Goal: Navigation & Orientation: Find specific page/section

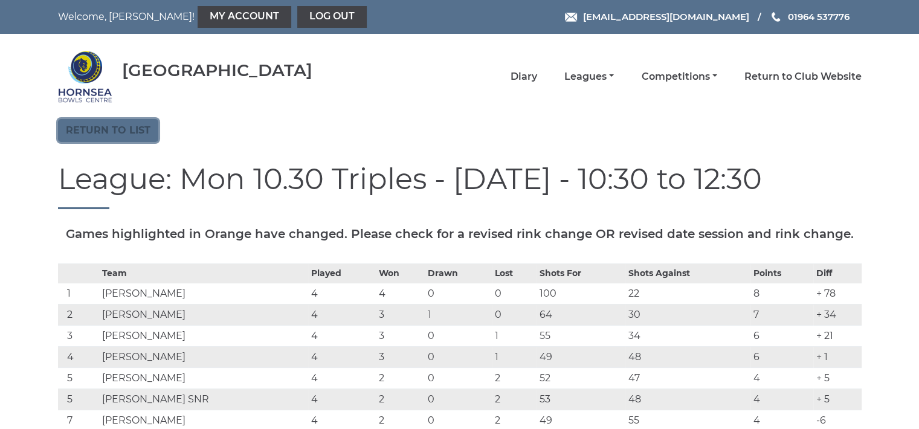
click at [117, 126] on link "Return to list" at bounding box center [108, 130] width 100 height 23
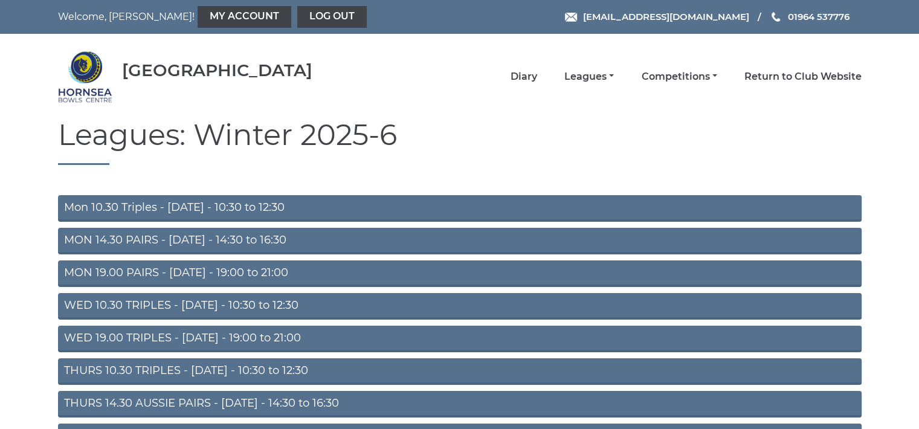
click at [271, 305] on link "WED 10.30 TRIPLES - Wednesday - 10:30 to 12:30" at bounding box center [460, 306] width 804 height 27
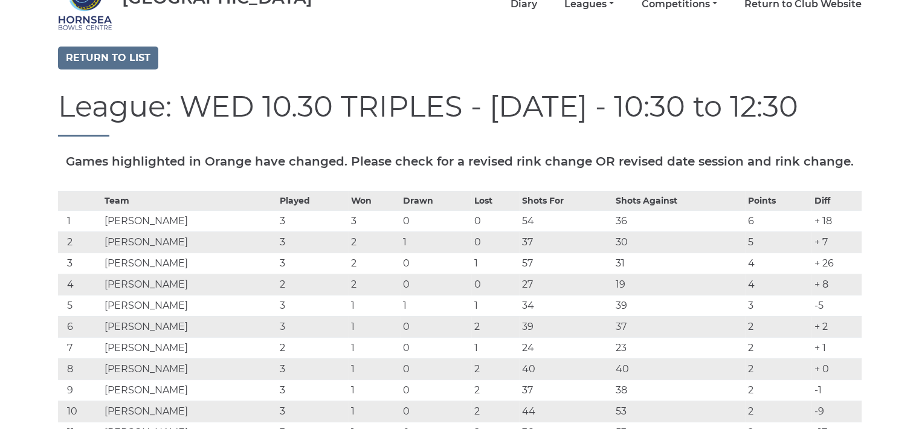
scroll to position [31, 0]
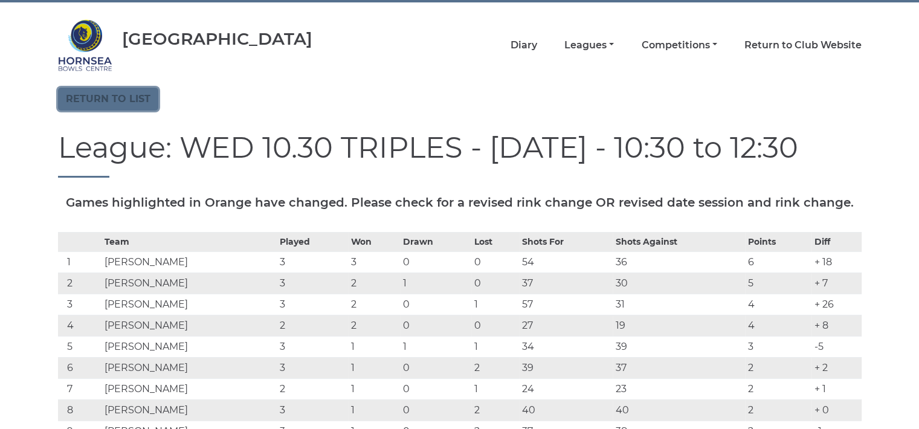
click at [130, 95] on link "Return to list" at bounding box center [108, 99] width 100 height 23
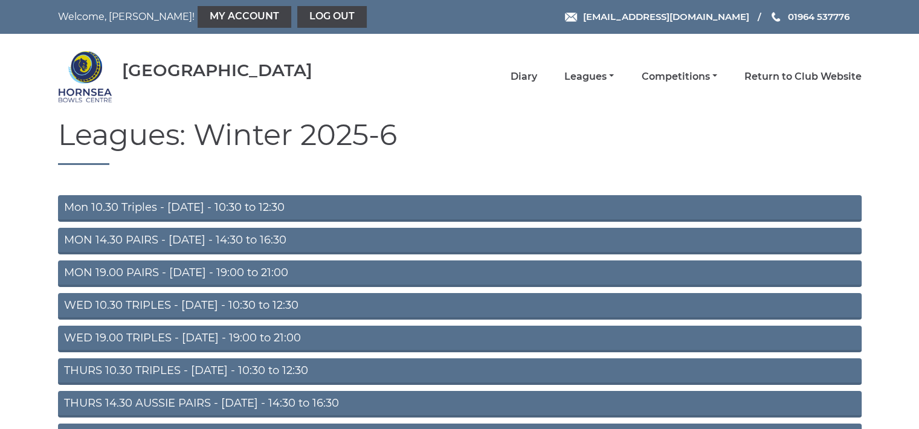
click at [237, 368] on link "THURS 10.30 TRIPLES - Thursday - 10:30 to 12:30" at bounding box center [460, 371] width 804 height 27
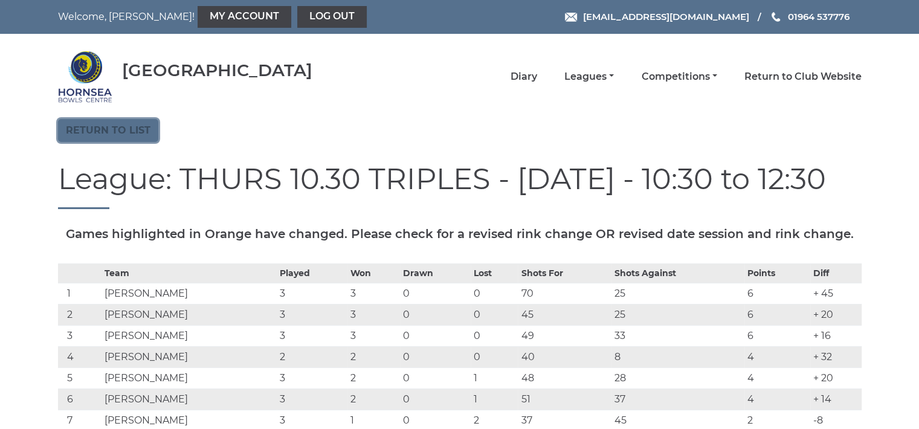
click at [133, 123] on link "Return to list" at bounding box center [108, 130] width 100 height 23
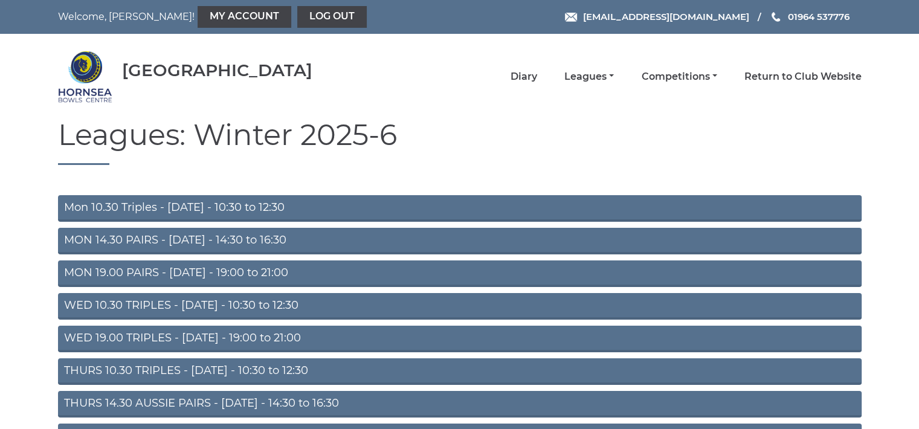
click at [196, 305] on link "WED 10.30 TRIPLES - [DATE] - 10:30 to 12:30" at bounding box center [460, 306] width 804 height 27
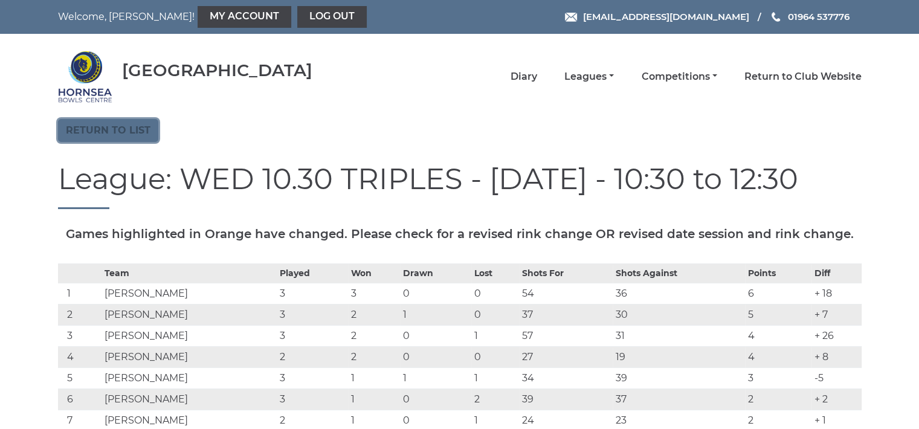
click at [115, 130] on link "Return to list" at bounding box center [108, 130] width 100 height 23
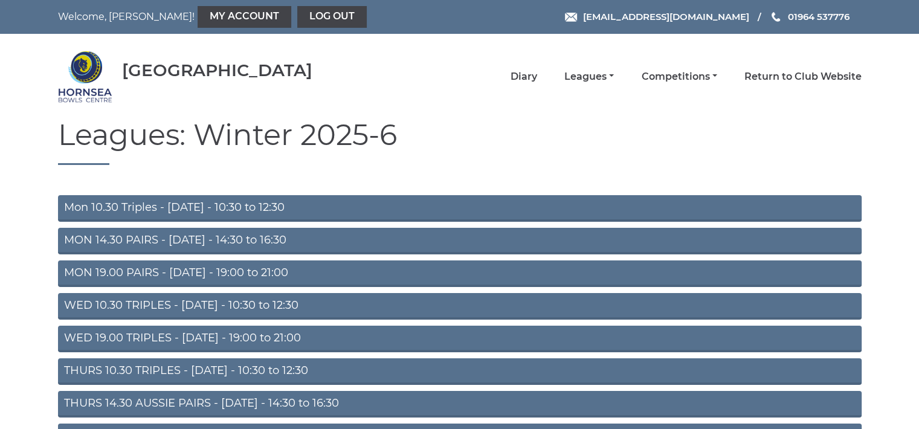
click at [196, 371] on link "THURS 10.30 TRIPLES - [DATE] - 10:30 to 12:30" at bounding box center [460, 371] width 804 height 27
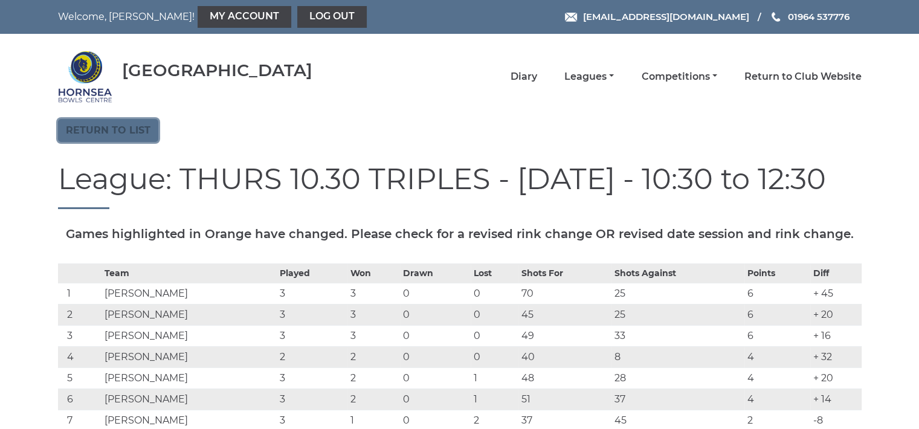
click at [137, 125] on link "Return to list" at bounding box center [108, 130] width 100 height 23
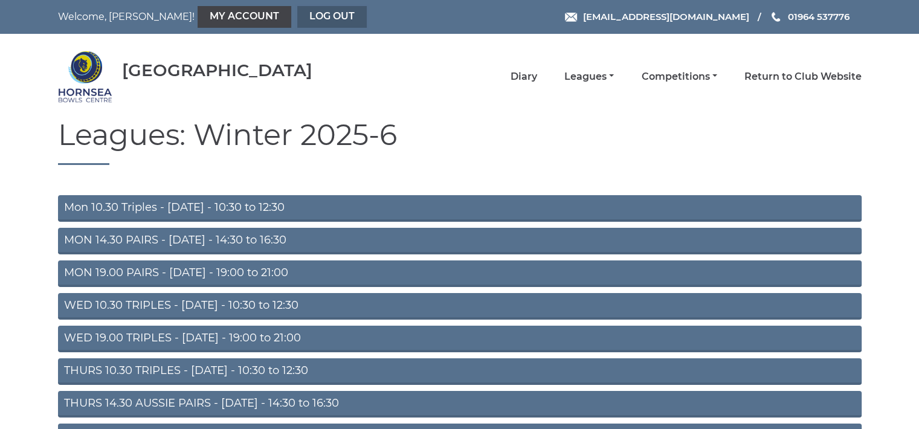
click at [297, 18] on link "Log out" at bounding box center [332, 17] width 70 height 22
